Goal: Task Accomplishment & Management: Manage account settings

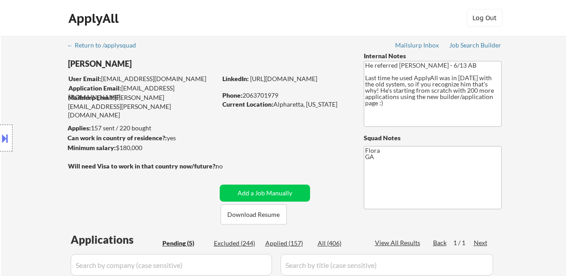
select select ""pending""
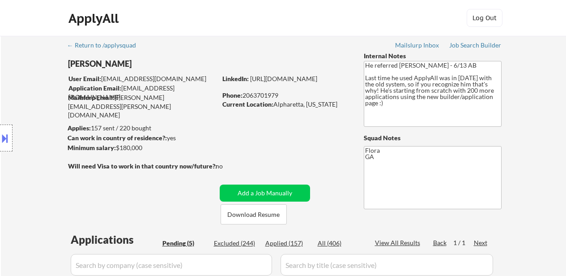
scroll to position [45, 0]
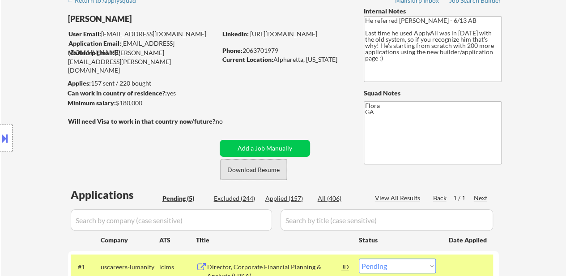
click at [248, 163] on button "Download Resume" at bounding box center [254, 169] width 66 height 20
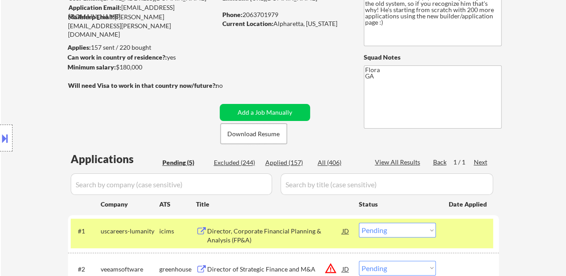
scroll to position [224, 0]
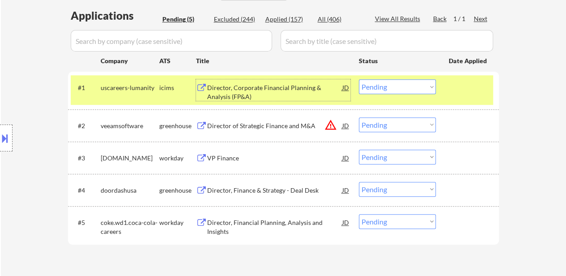
click at [302, 88] on div "Director, Corporate Financial Planning & Analysis (FP&A)" at bounding box center [274, 91] width 135 height 17
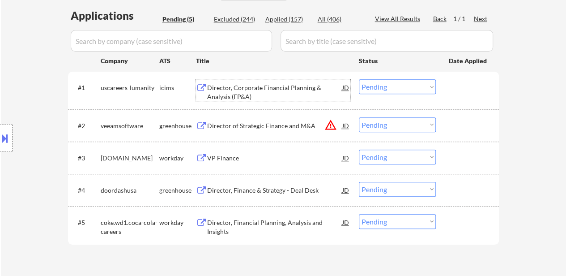
click at [292, 127] on div "Director of Strategic Finance and M&A" at bounding box center [274, 125] width 135 height 9
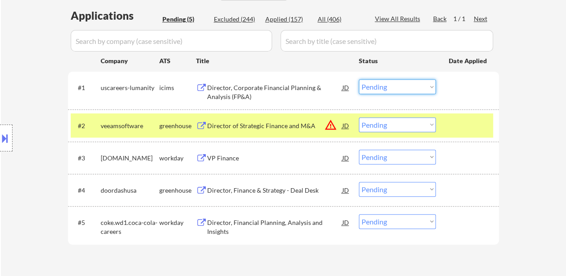
click at [420, 81] on select "Choose an option... Pending Applied Excluded (Questions) Excluded (Expired) Exc…" at bounding box center [397, 86] width 77 height 15
click at [359, 79] on select "Choose an option... Pending Applied Excluded (Questions) Excluded (Expired) Exc…" at bounding box center [397, 86] width 77 height 15
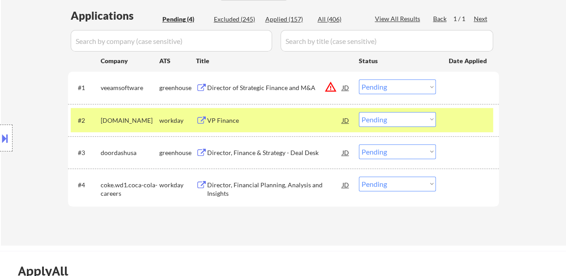
click at [368, 92] on select "Choose an option... Pending Applied Excluded (Questions) Excluded (Expired) Exc…" at bounding box center [397, 86] width 77 height 15
click at [359, 79] on select "Choose an option... Pending Applied Excluded (Questions) Excluded (Expired) Exc…" at bounding box center [397, 86] width 77 height 15
click at [219, 117] on div "VP Finance" at bounding box center [274, 120] width 135 height 9
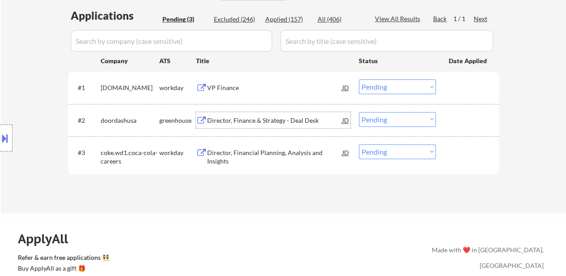
click at [375, 86] on select "Choose an option... Pending Applied Excluded (Questions) Excluded (Expired) Exc…" at bounding box center [397, 86] width 77 height 15
click at [359, 79] on select "Choose an option... Pending Applied Excluded (Questions) Excluded (Expired) Exc…" at bounding box center [397, 86] width 77 height 15
select select ""pending""
